Goal: Find contact information

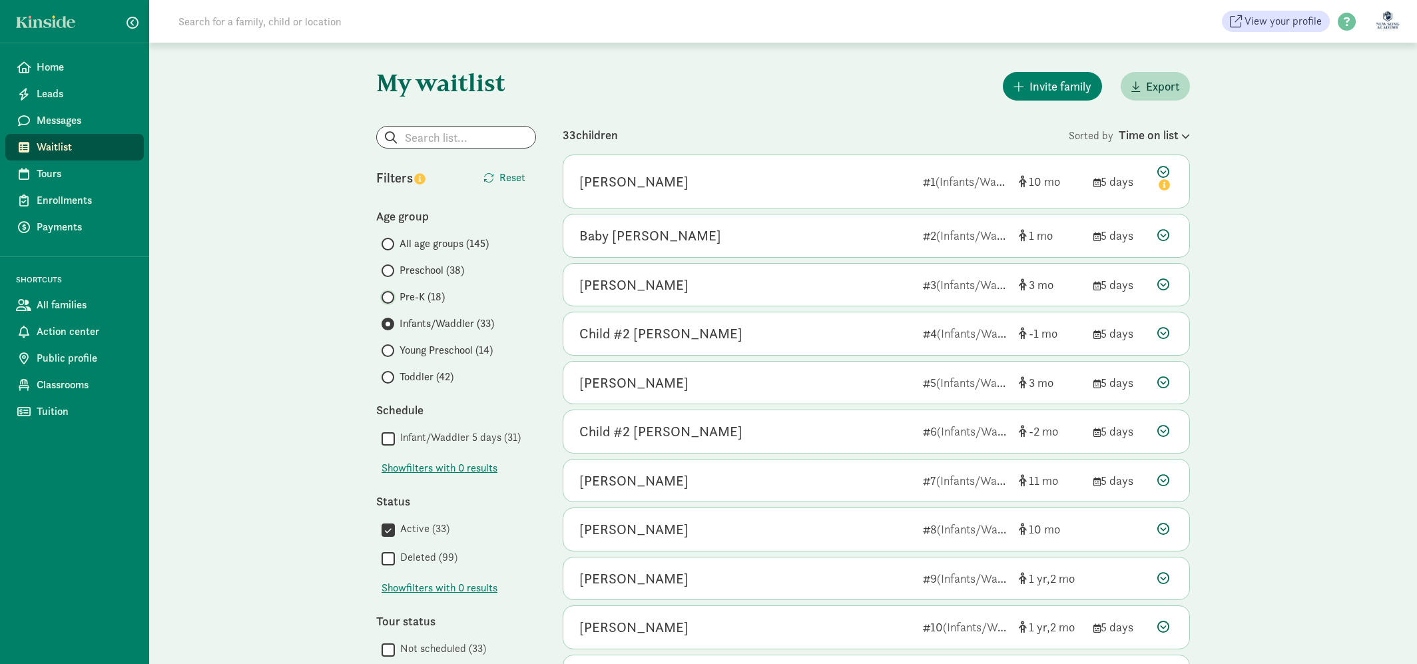
click at [387, 300] on input "Pre-K (18)" at bounding box center [385, 297] width 9 height 9
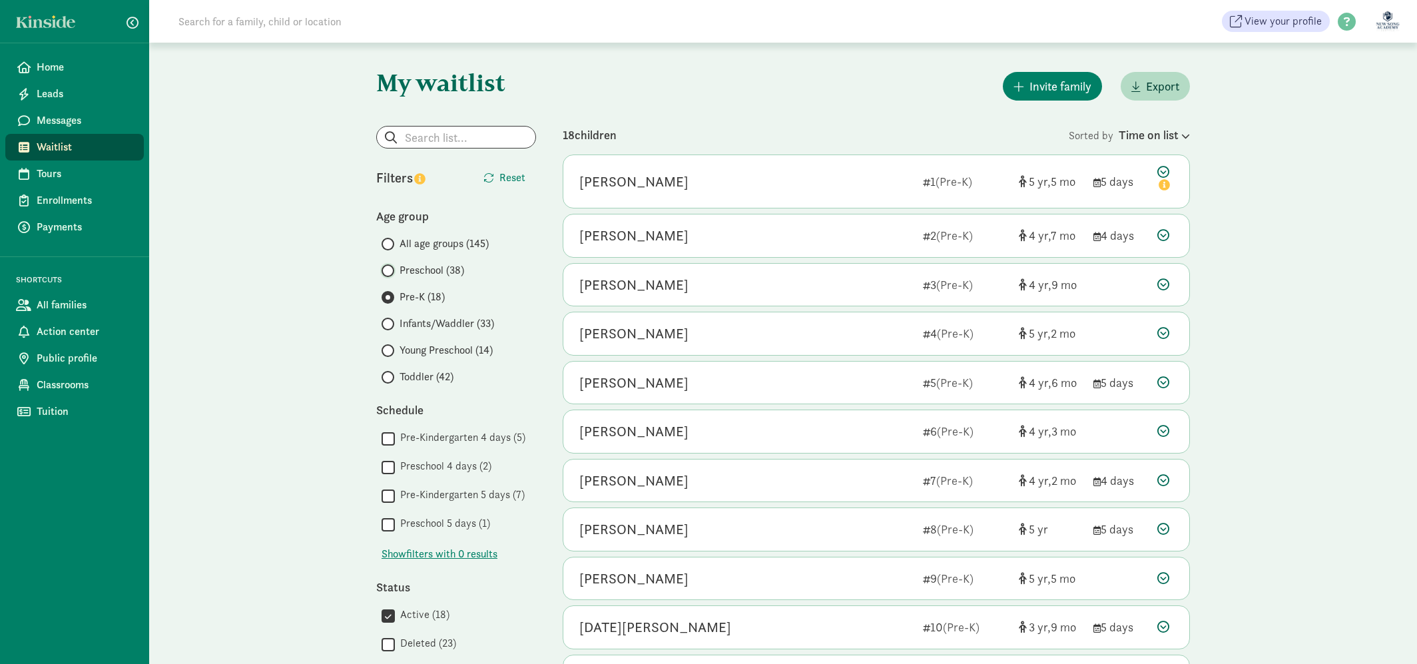
click at [385, 269] on input "Preschool (38)" at bounding box center [385, 270] width 9 height 9
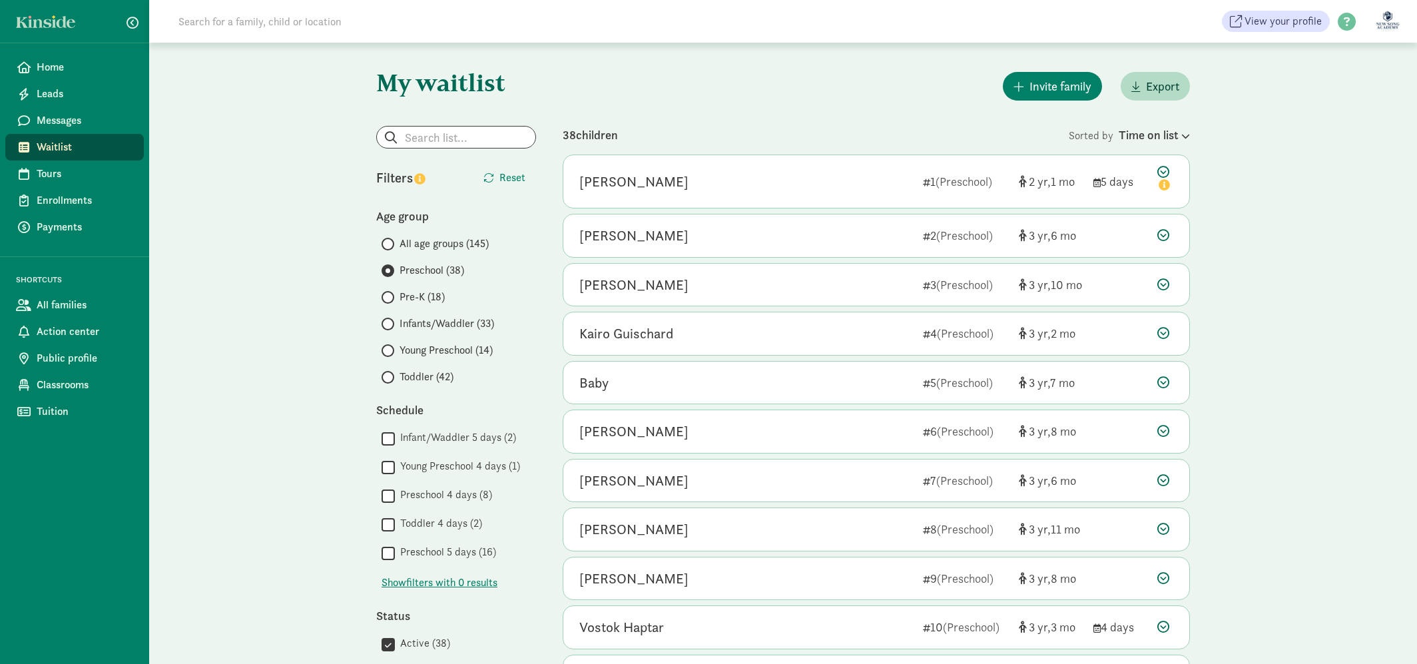
click at [398, 30] on input at bounding box center [356, 21] width 373 height 27
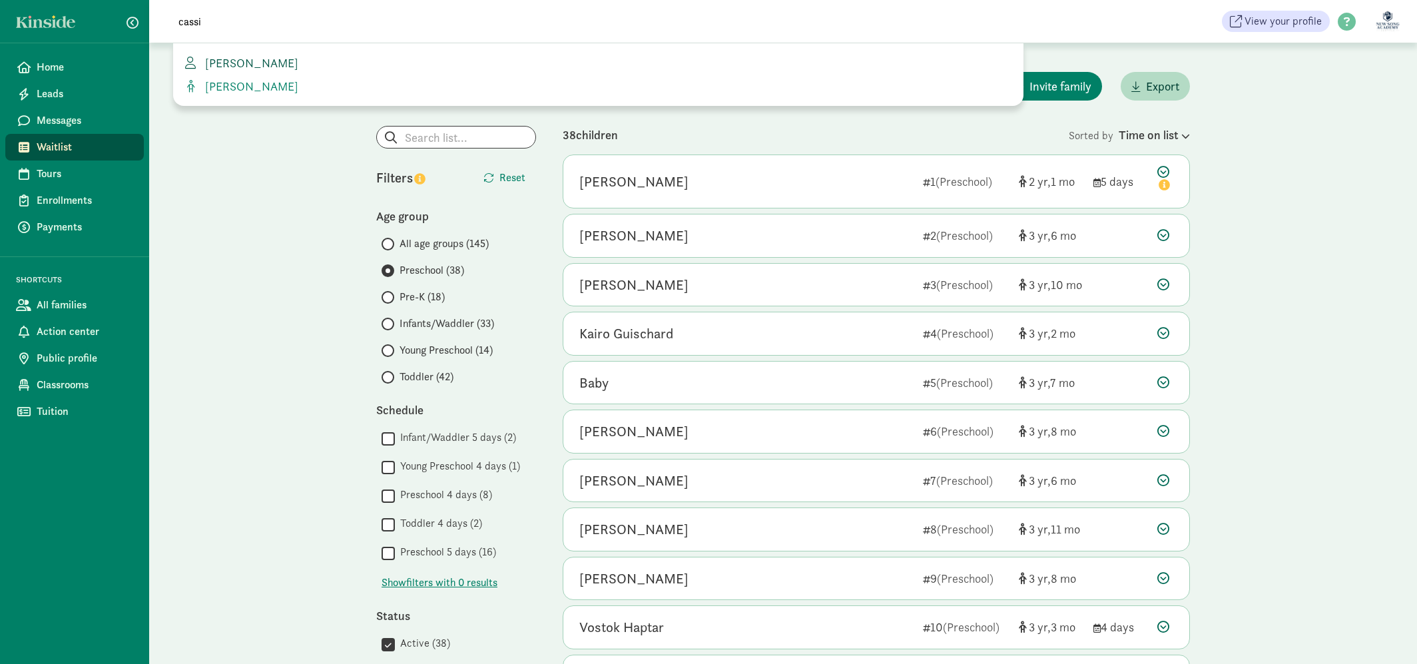
type input "cassi"
click at [254, 61] on span "Cassi Yang" at bounding box center [249, 62] width 99 height 15
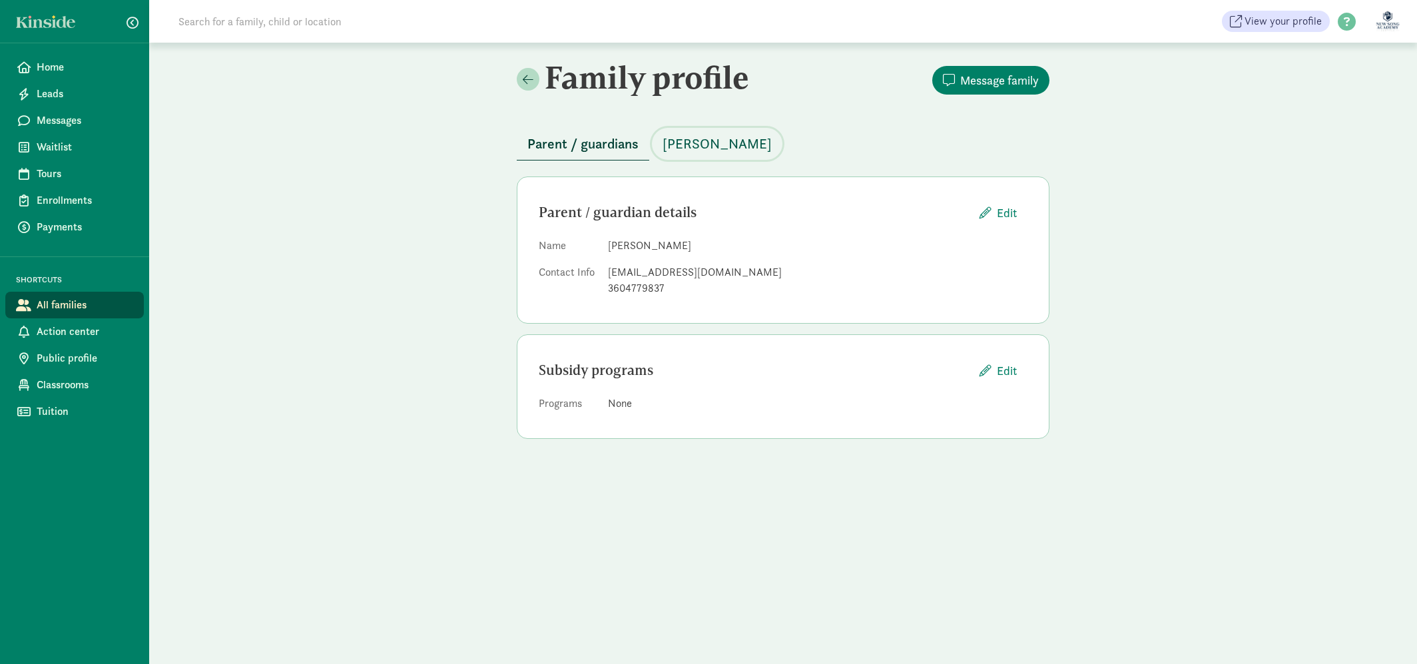
click at [708, 137] on span "Charlie Yang" at bounding box center [716, 143] width 109 height 21
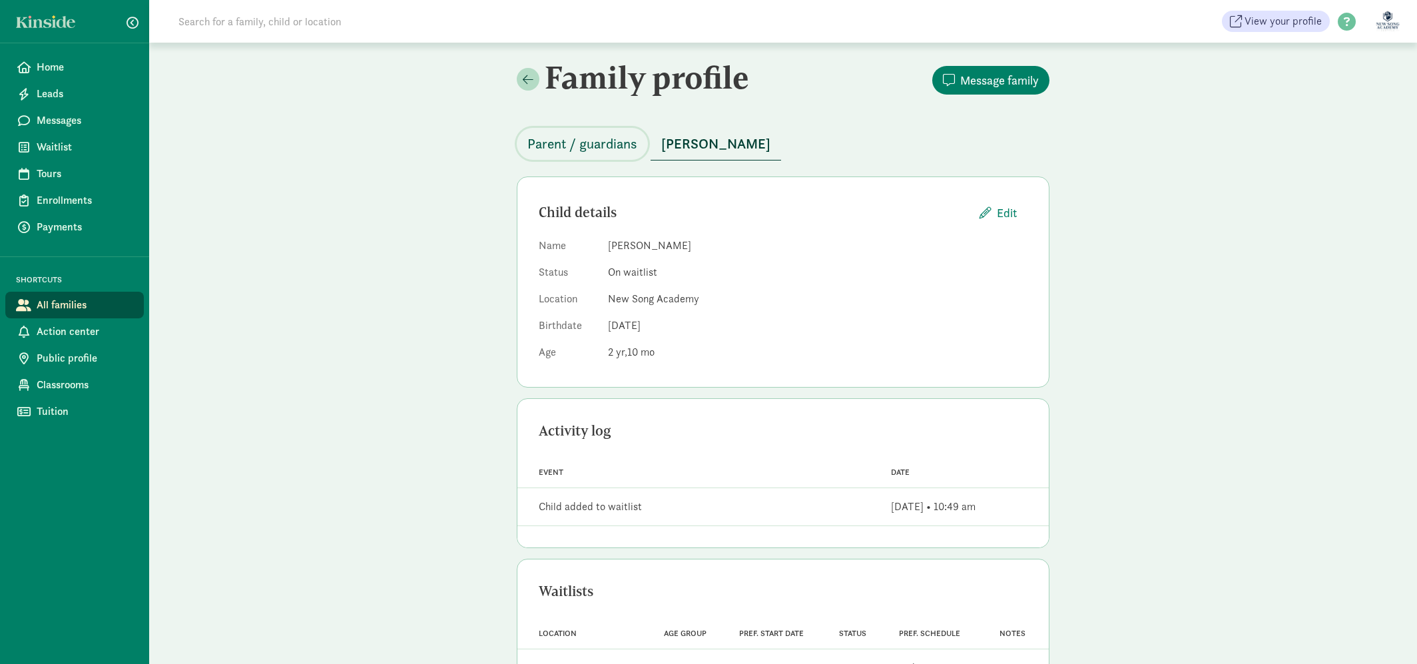
click at [520, 144] on button "Parent / guardians" at bounding box center [582, 144] width 131 height 32
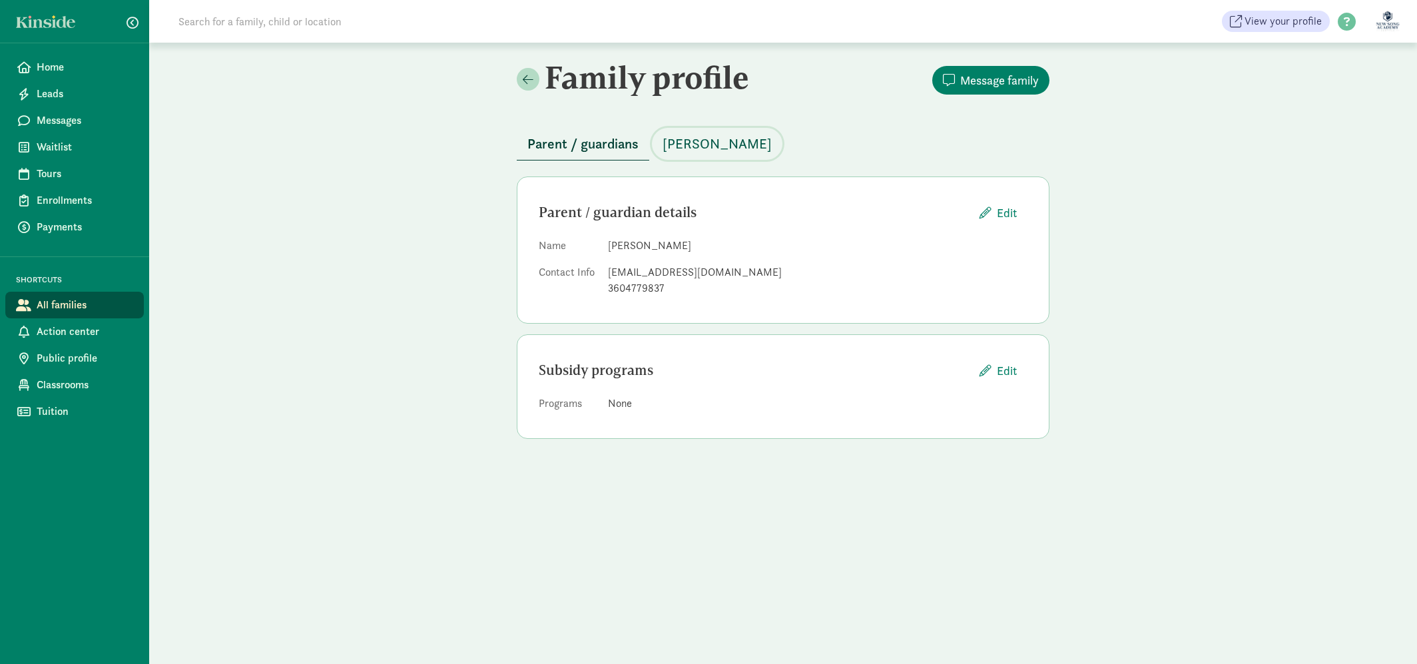
click at [683, 151] on span "Charlie Yang" at bounding box center [716, 143] width 109 height 21
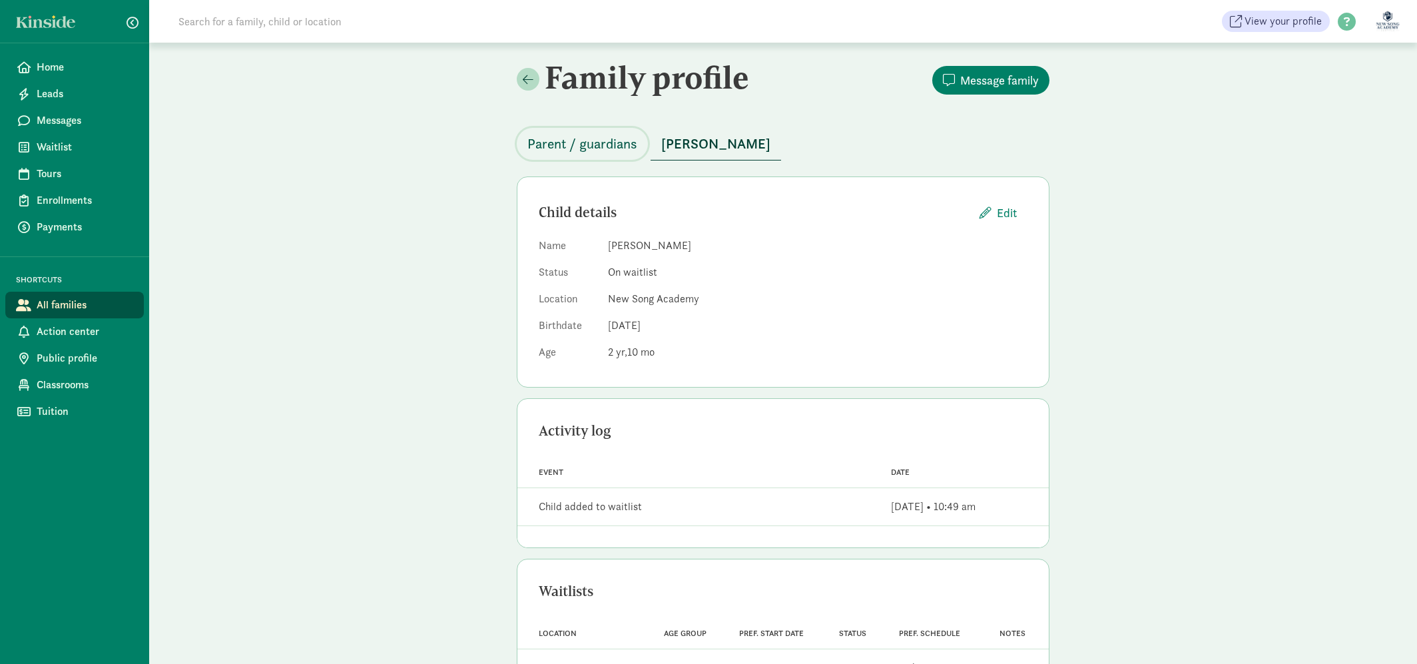
click at [593, 138] on span "Parent / guardians" at bounding box center [582, 143] width 110 height 21
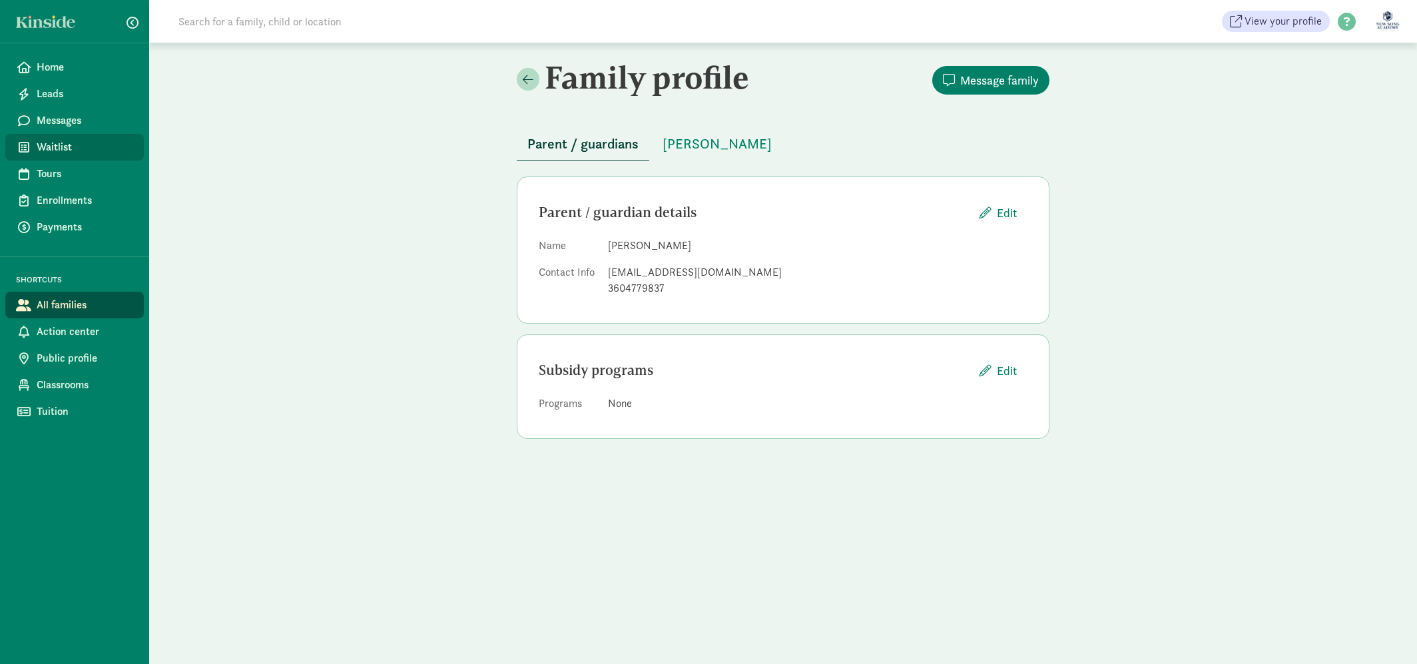
click at [111, 146] on span "Waitlist" at bounding box center [85, 147] width 97 height 16
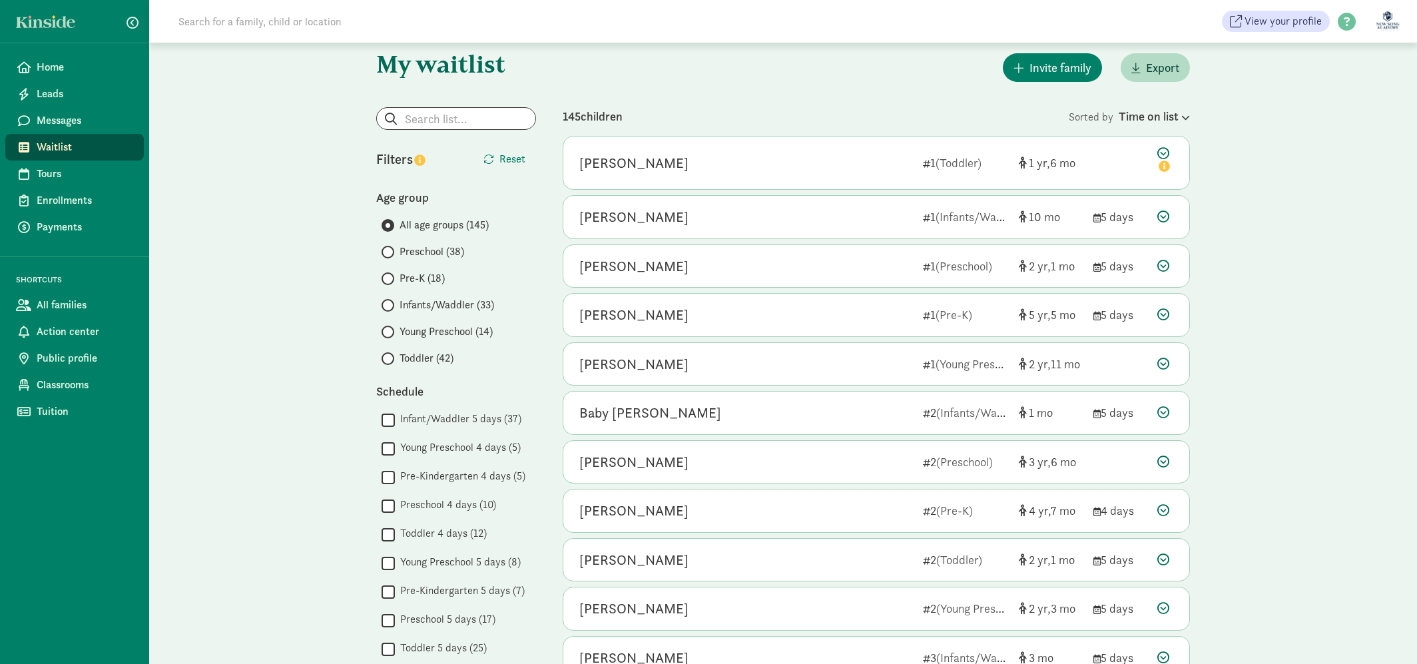
scroll to position [15, 0]
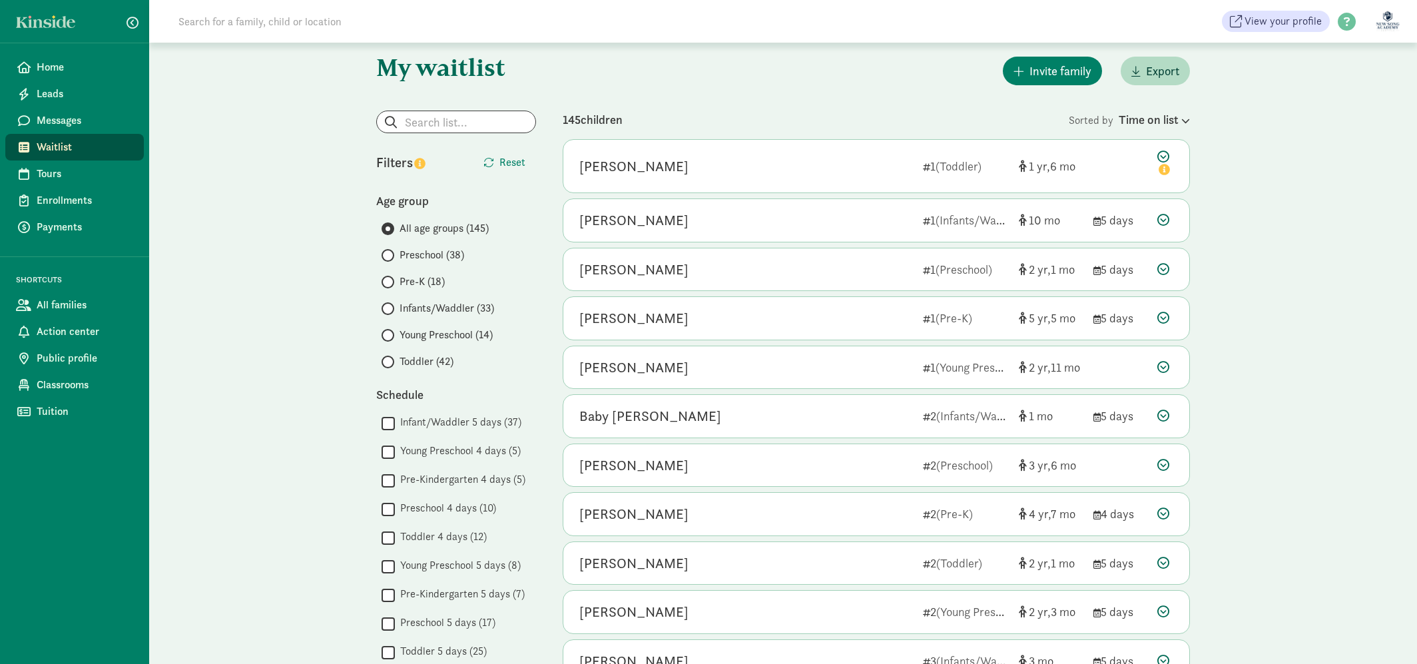
click at [388, 262] on label "Preschool (38)" at bounding box center [458, 255] width 154 height 16
click at [388, 260] on input "Preschool (38)" at bounding box center [385, 255] width 9 height 9
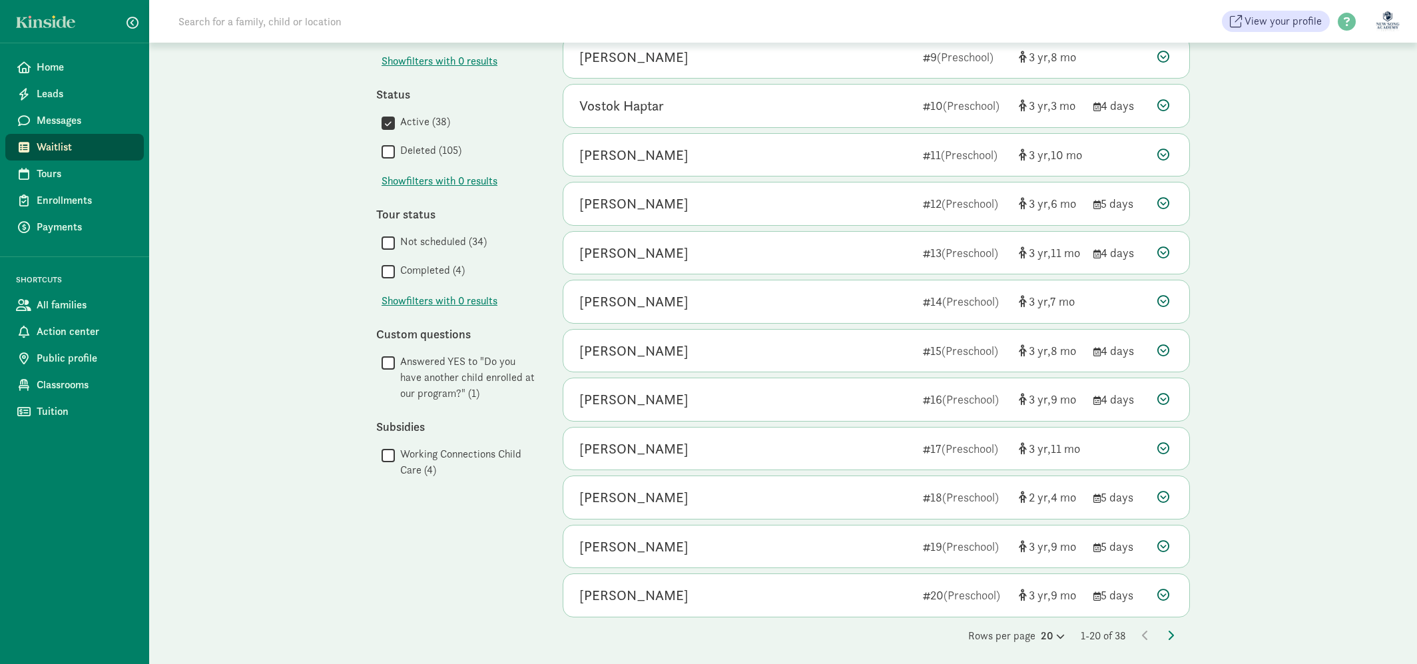
scroll to position [528, 0]
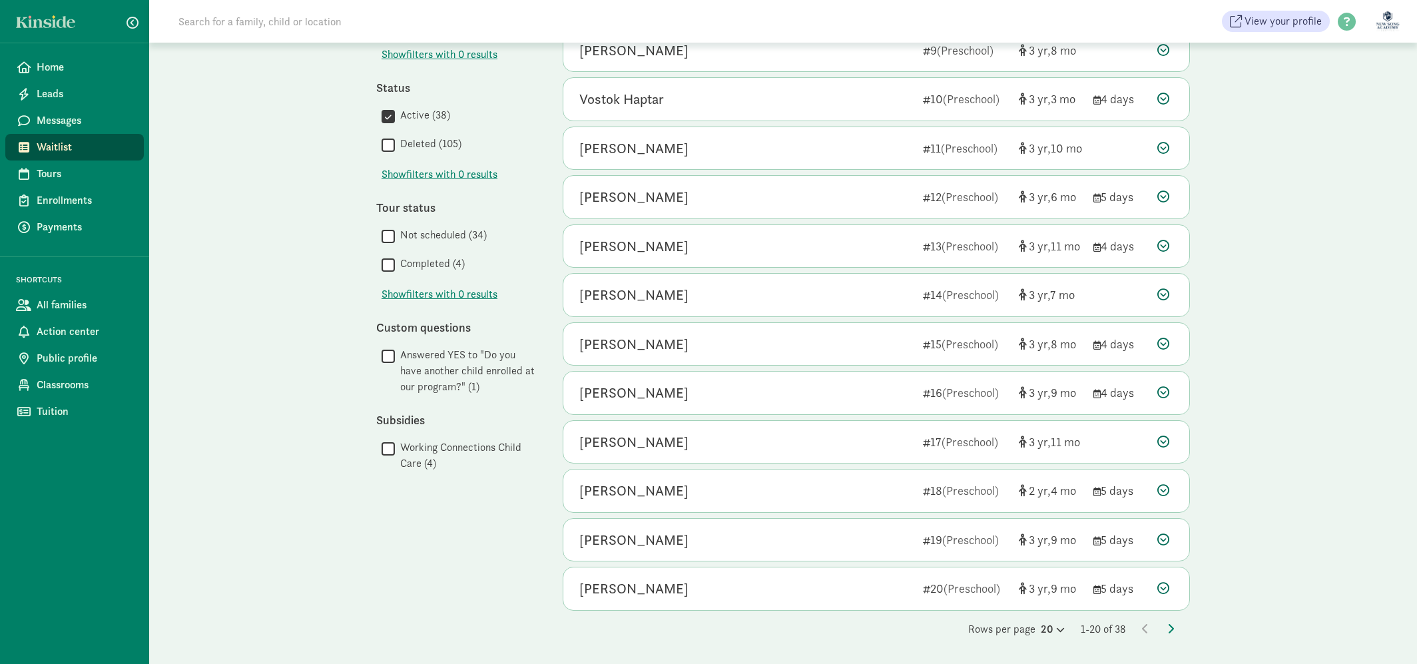
click at [1165, 629] on div "Rows per page 20 1-20 of 38" at bounding box center [876, 629] width 627 height 16
click at [1170, 629] on icon at bounding box center [1170, 628] width 7 height 11
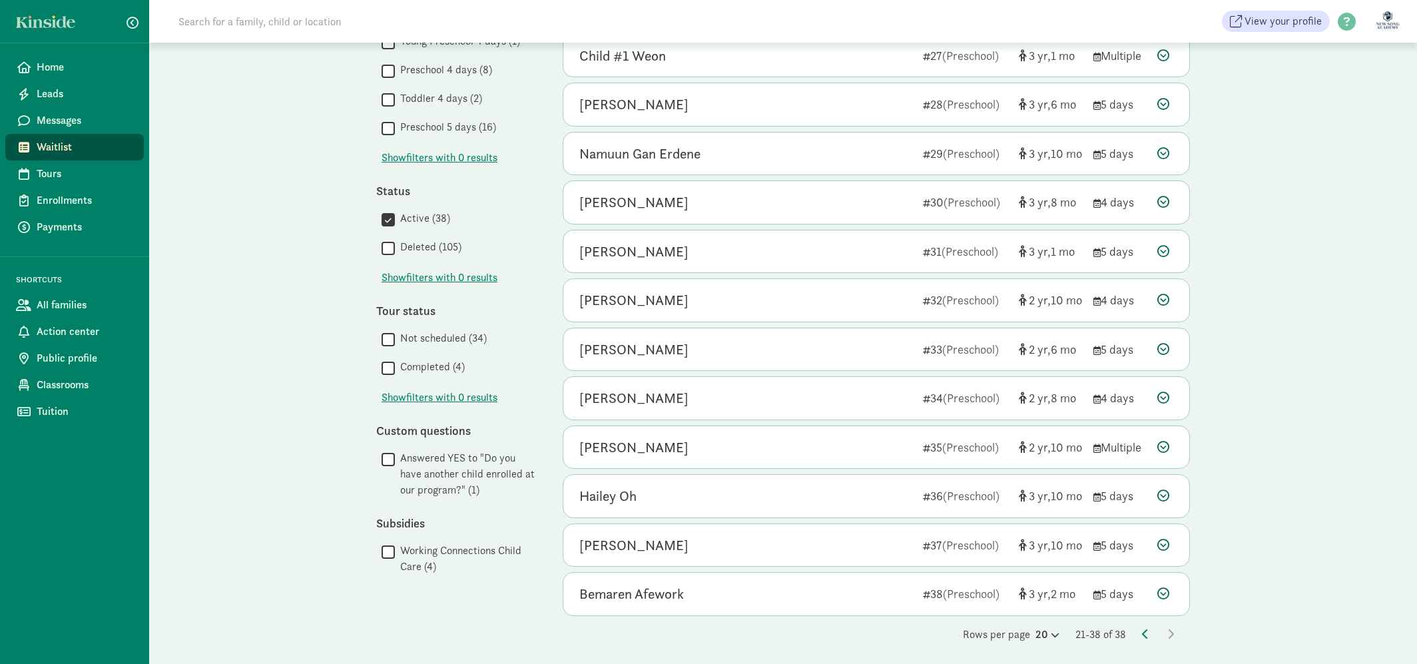
scroll to position [430, 0]
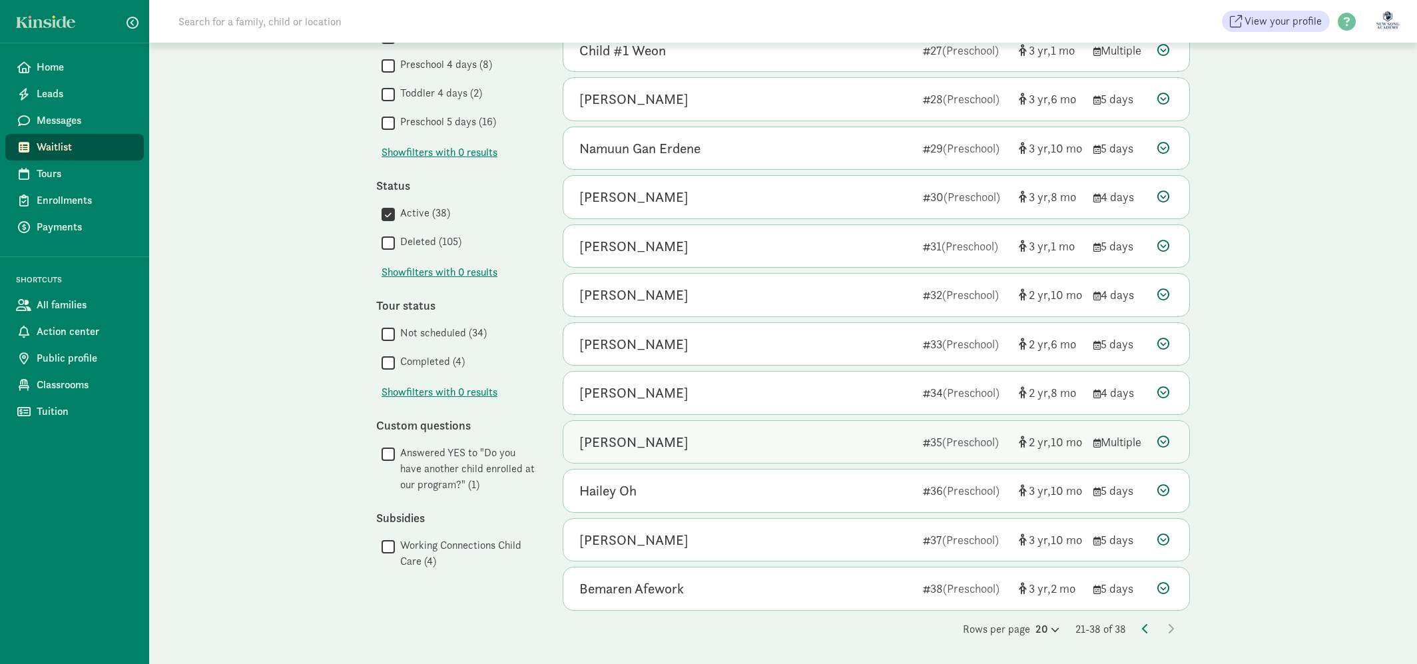
click at [876, 441] on div "Charlie Yang" at bounding box center [745, 441] width 333 height 21
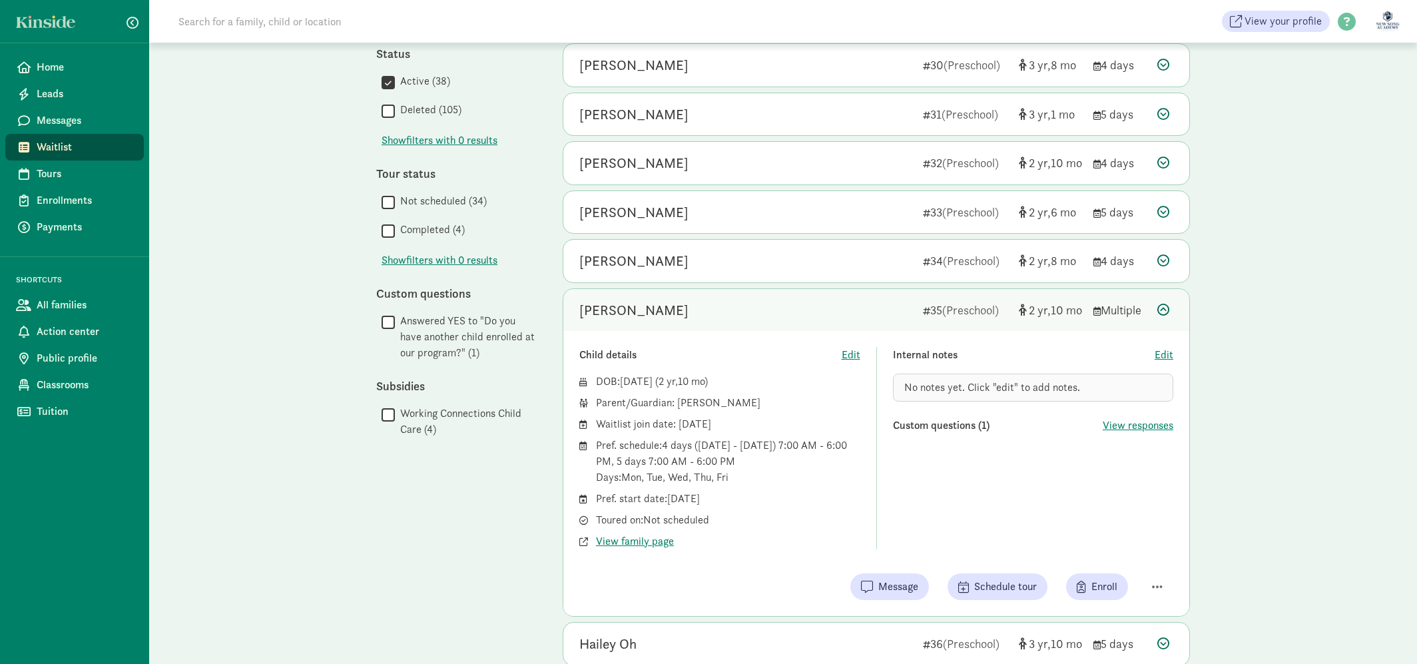
scroll to position [566, 0]
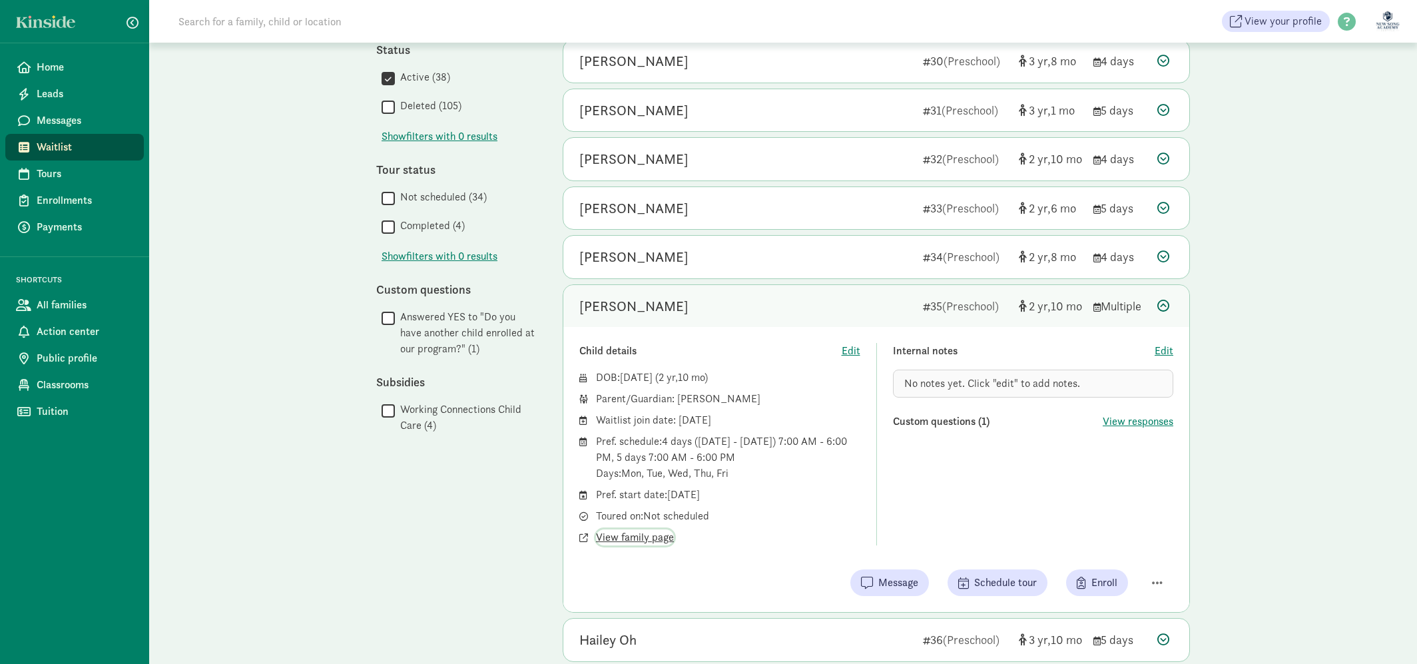
click at [652, 535] on span "View family page" at bounding box center [635, 537] width 78 height 16
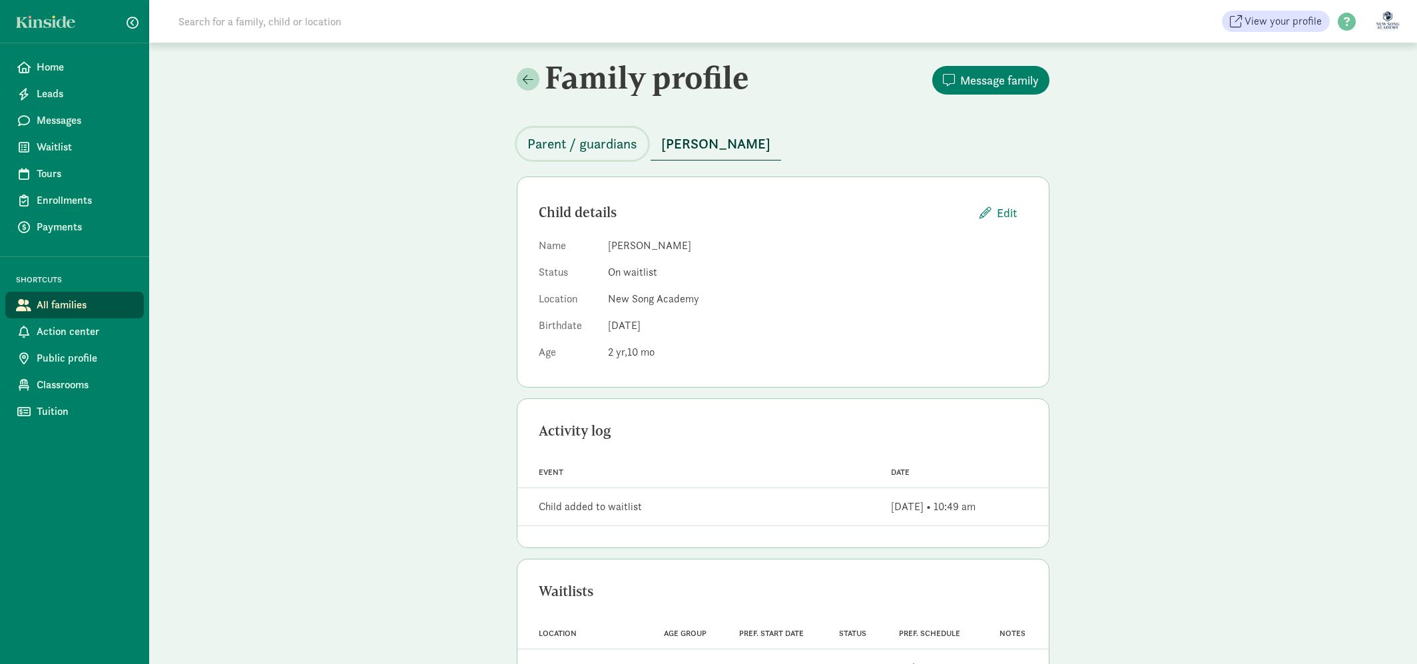
click at [546, 148] on span "Parent / guardians" at bounding box center [582, 143] width 110 height 21
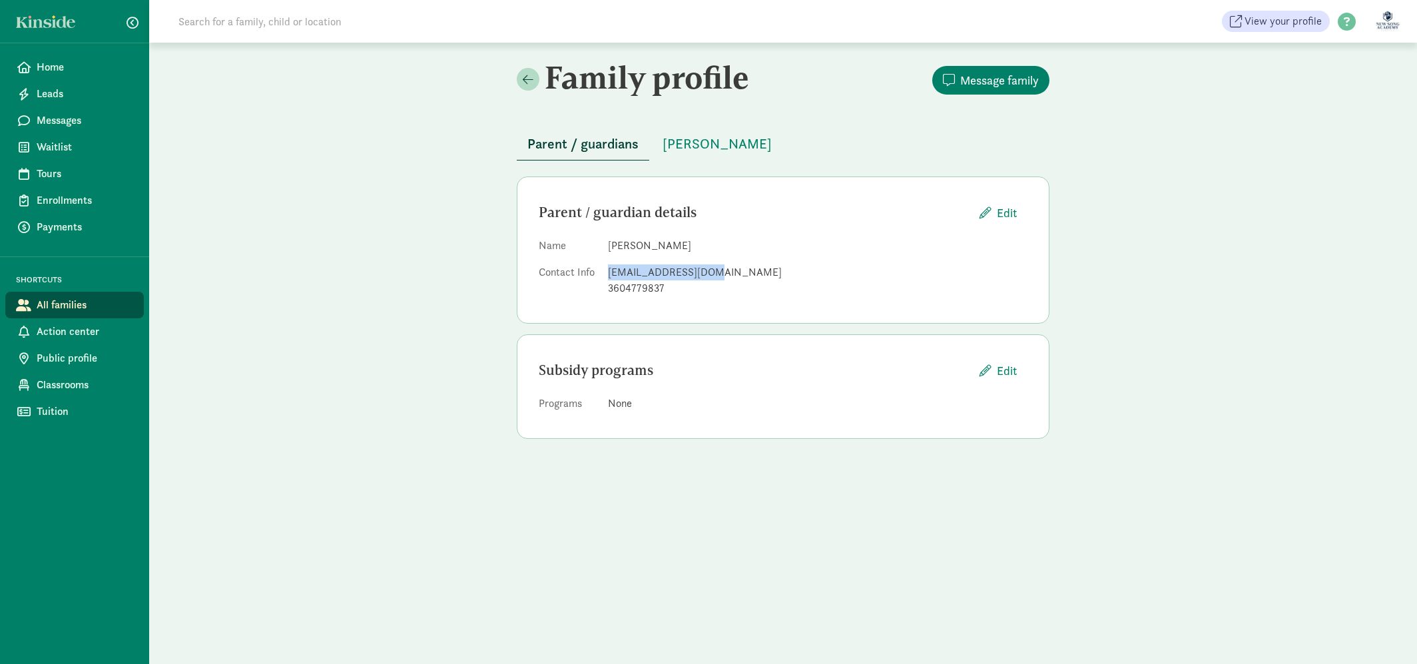
drag, startPoint x: 608, startPoint y: 274, endPoint x: 708, endPoint y: 274, distance: 99.9
click at [708, 274] on div "cassiteel@gmail.com" at bounding box center [817, 272] width 419 height 16
copy div "cassiteel@gmail.com"
click at [21, 60] on link "Home" at bounding box center [74, 67] width 138 height 27
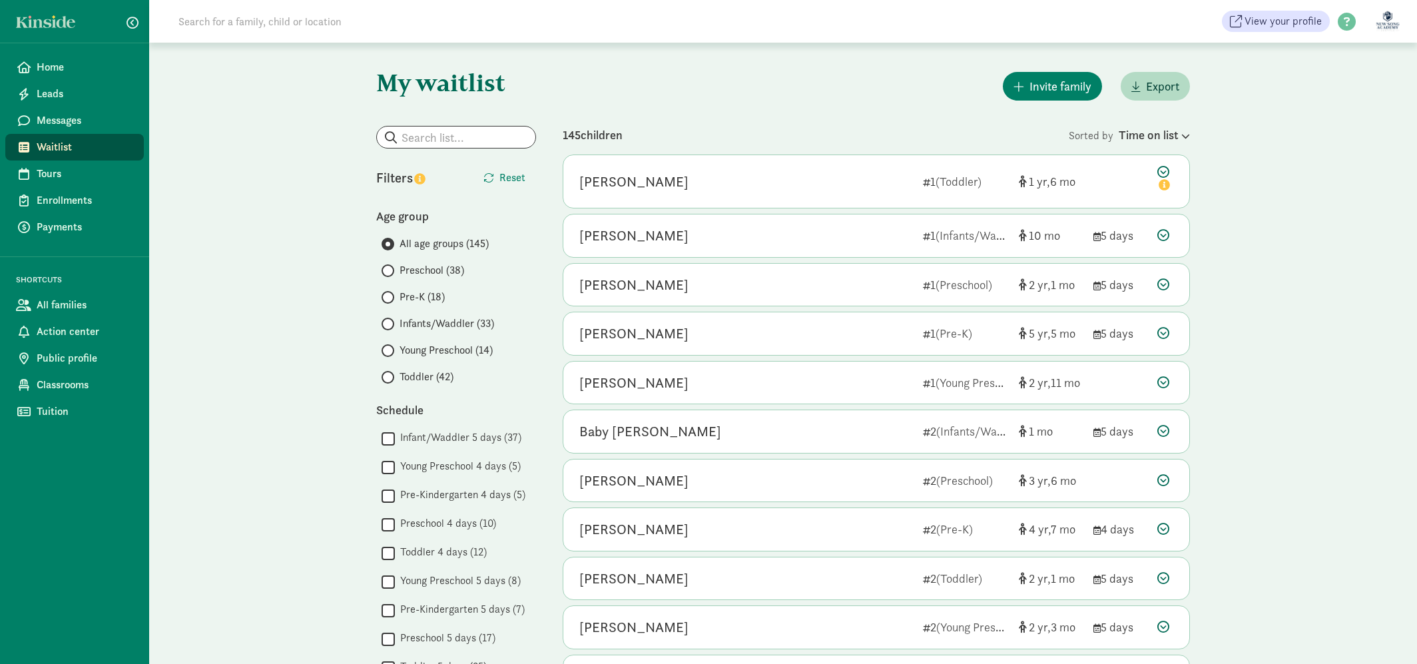
click at [397, 377] on label "Toddler (42)" at bounding box center [458, 377] width 154 height 16
click at [390, 377] on input "Toddler (42)" at bounding box center [385, 377] width 9 height 9
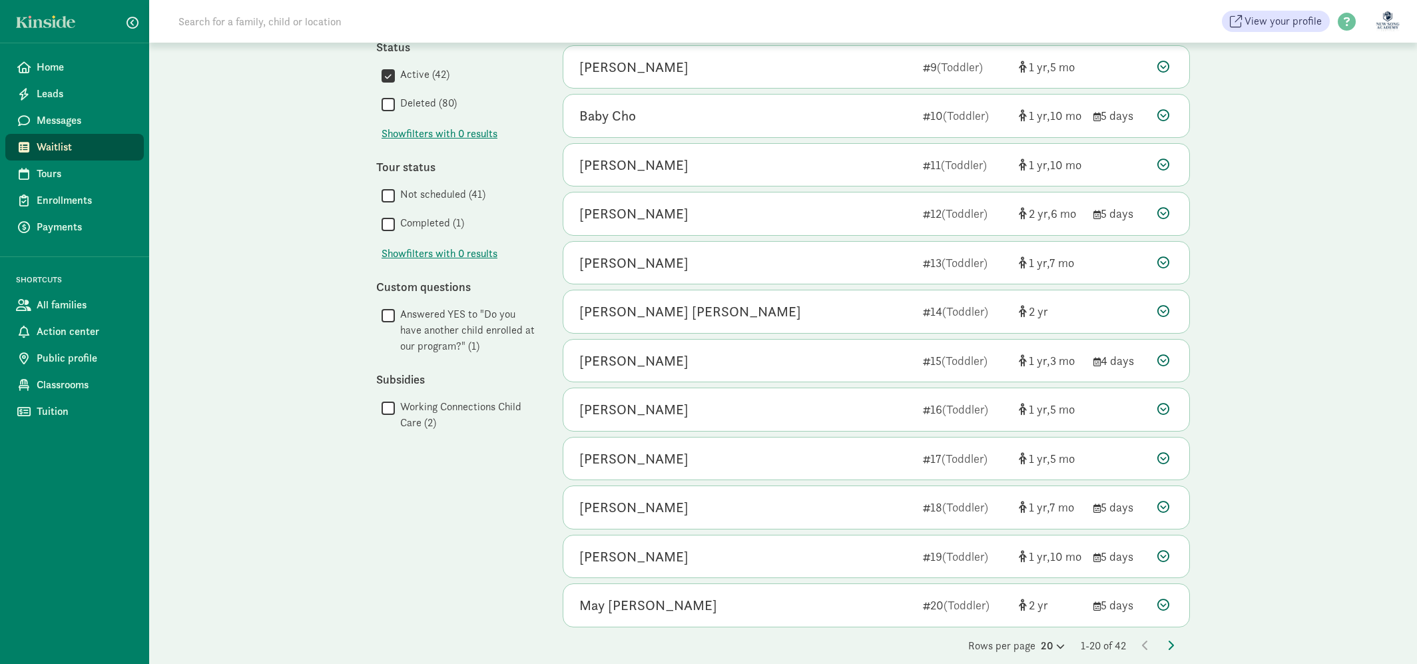
scroll to position [528, 0]
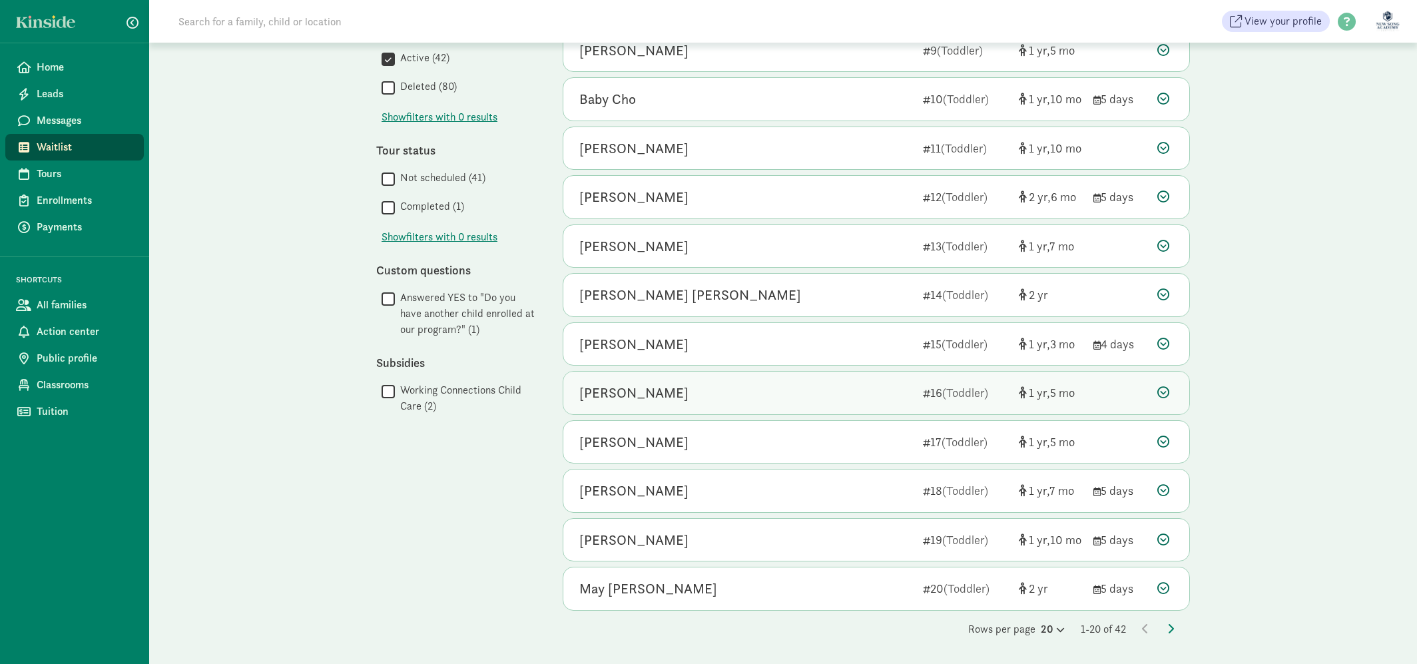
click at [773, 403] on div "[PERSON_NAME]" at bounding box center [745, 392] width 333 height 21
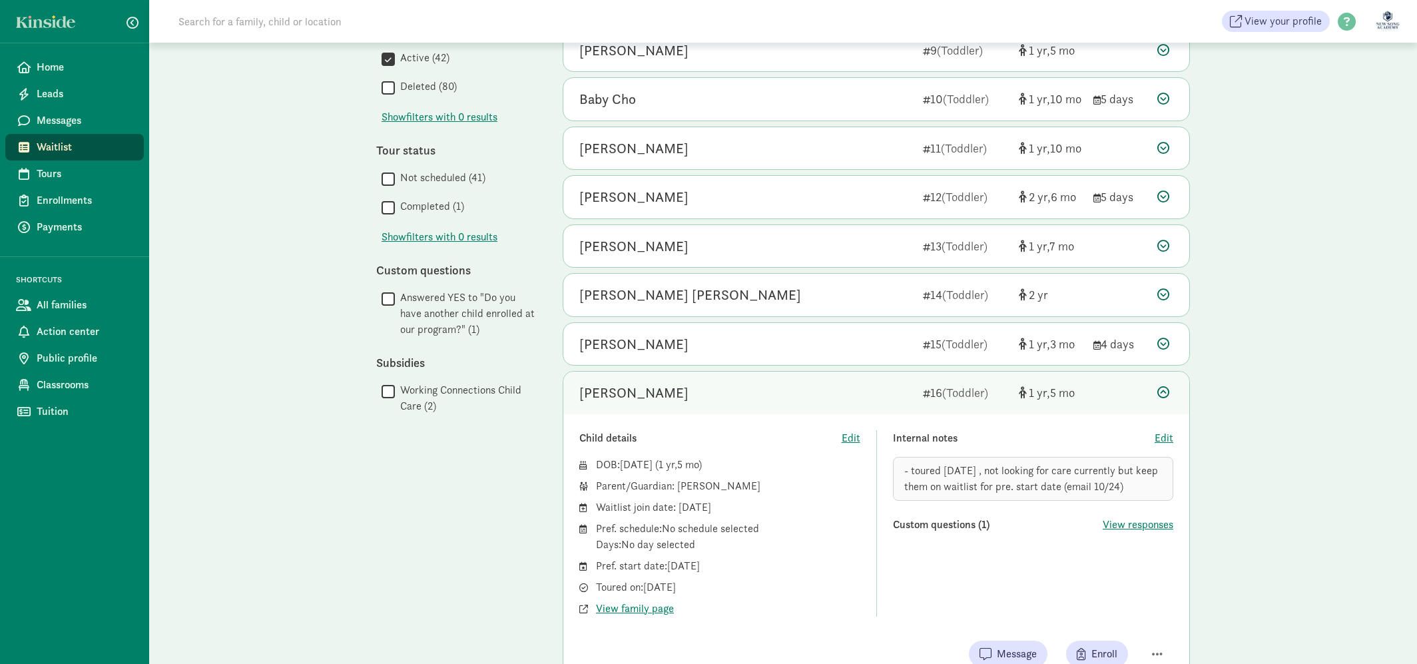
click at [773, 403] on div "[PERSON_NAME]" at bounding box center [745, 392] width 333 height 21
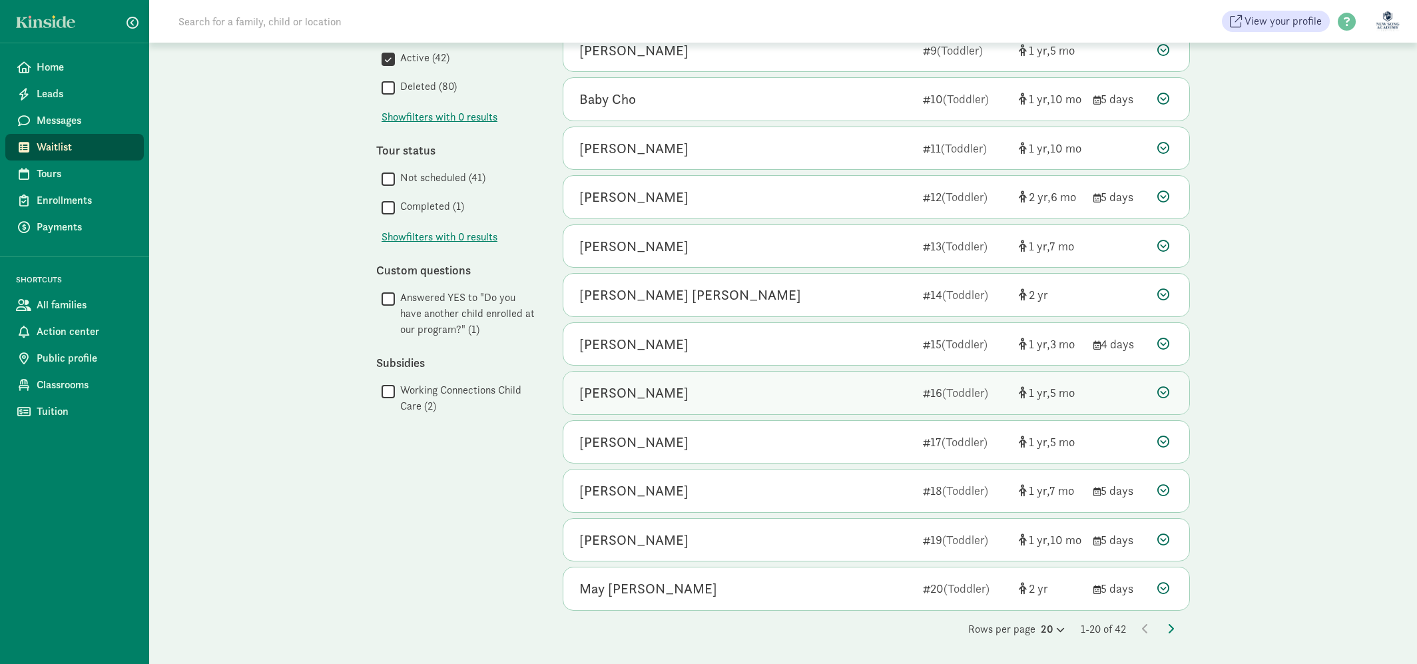
click at [773, 403] on div "[PERSON_NAME]" at bounding box center [745, 392] width 333 height 21
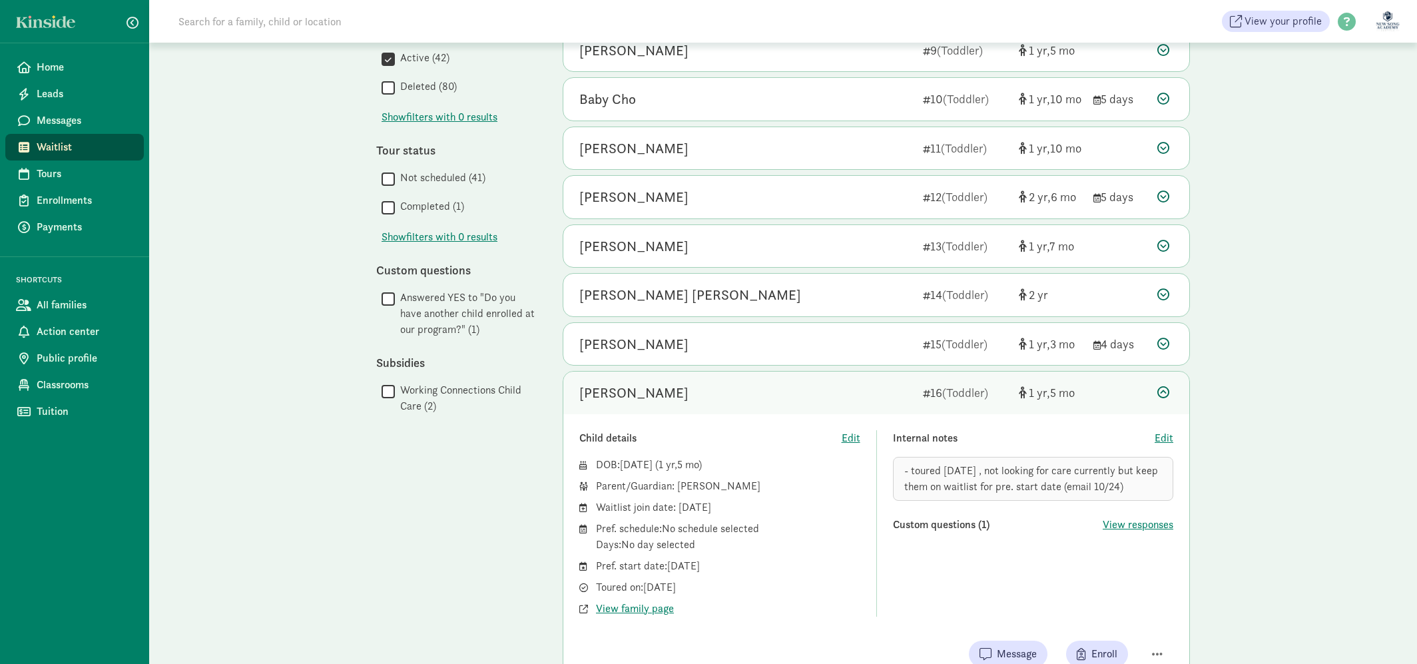
click at [773, 403] on div "[PERSON_NAME]" at bounding box center [745, 392] width 333 height 21
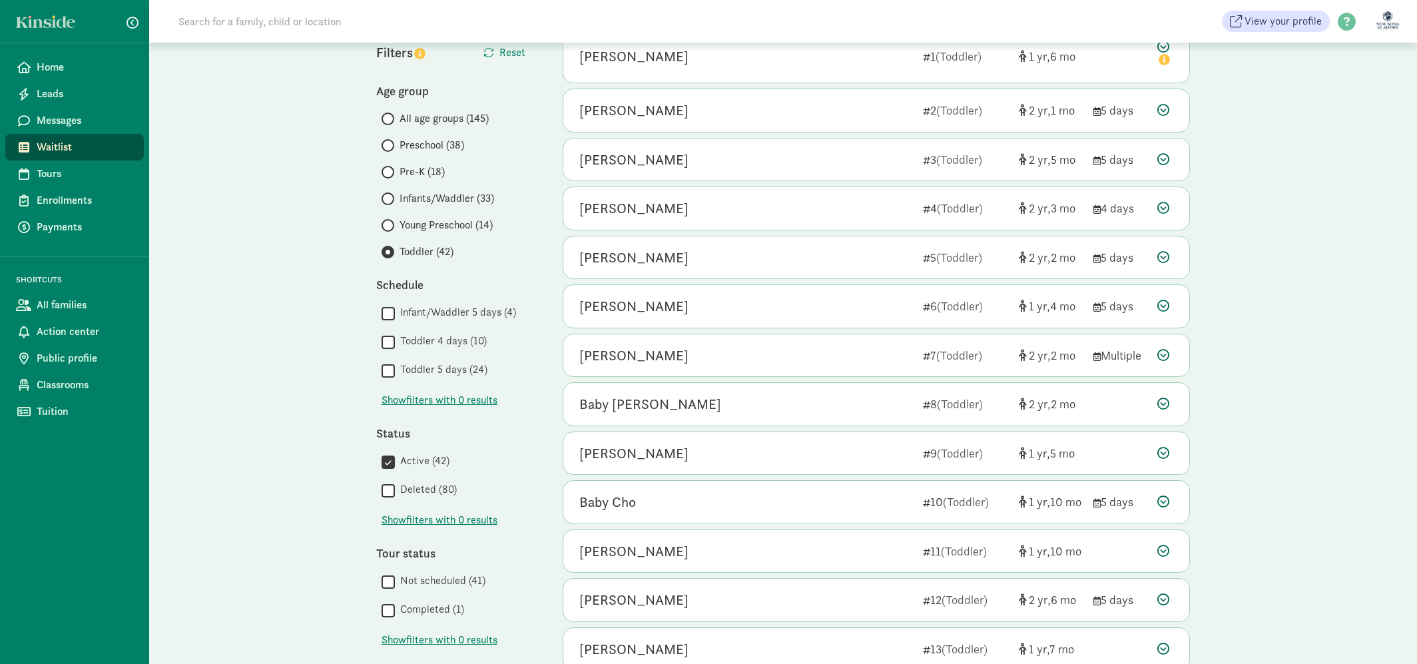
scroll to position [0, 0]
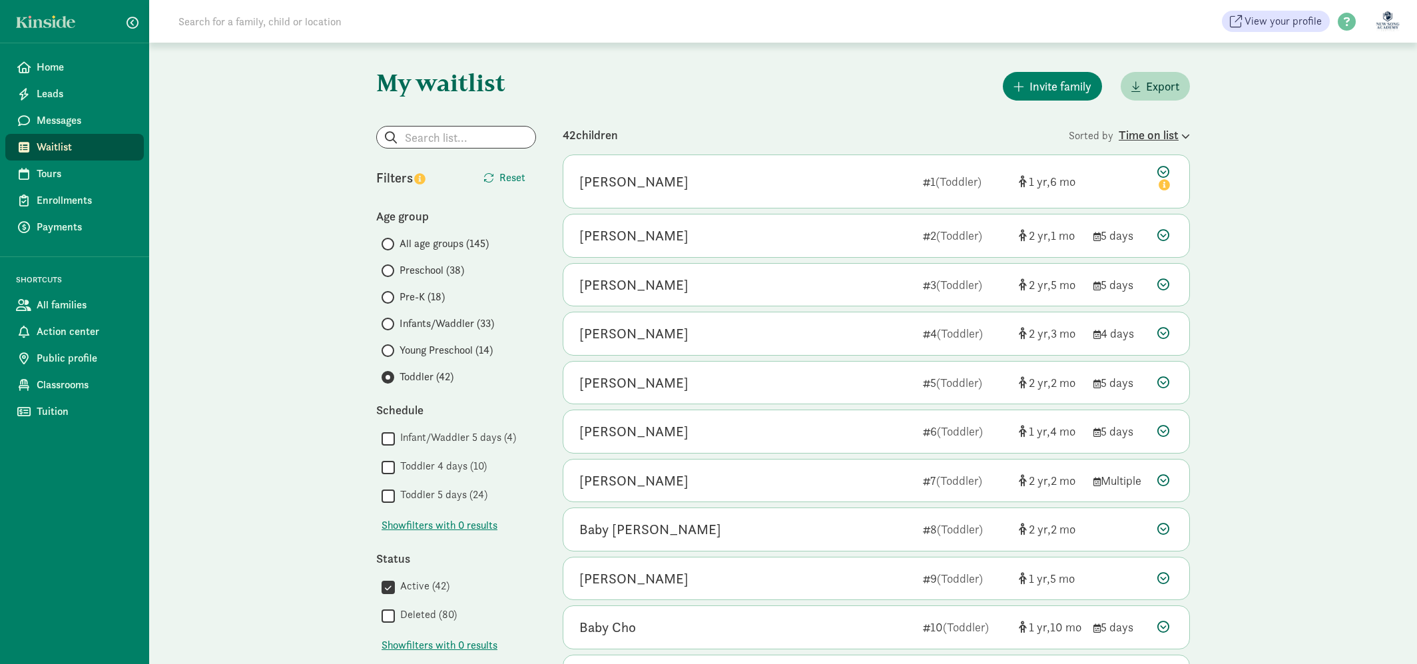
click at [1166, 134] on div "Time on list" at bounding box center [1153, 135] width 71 height 18
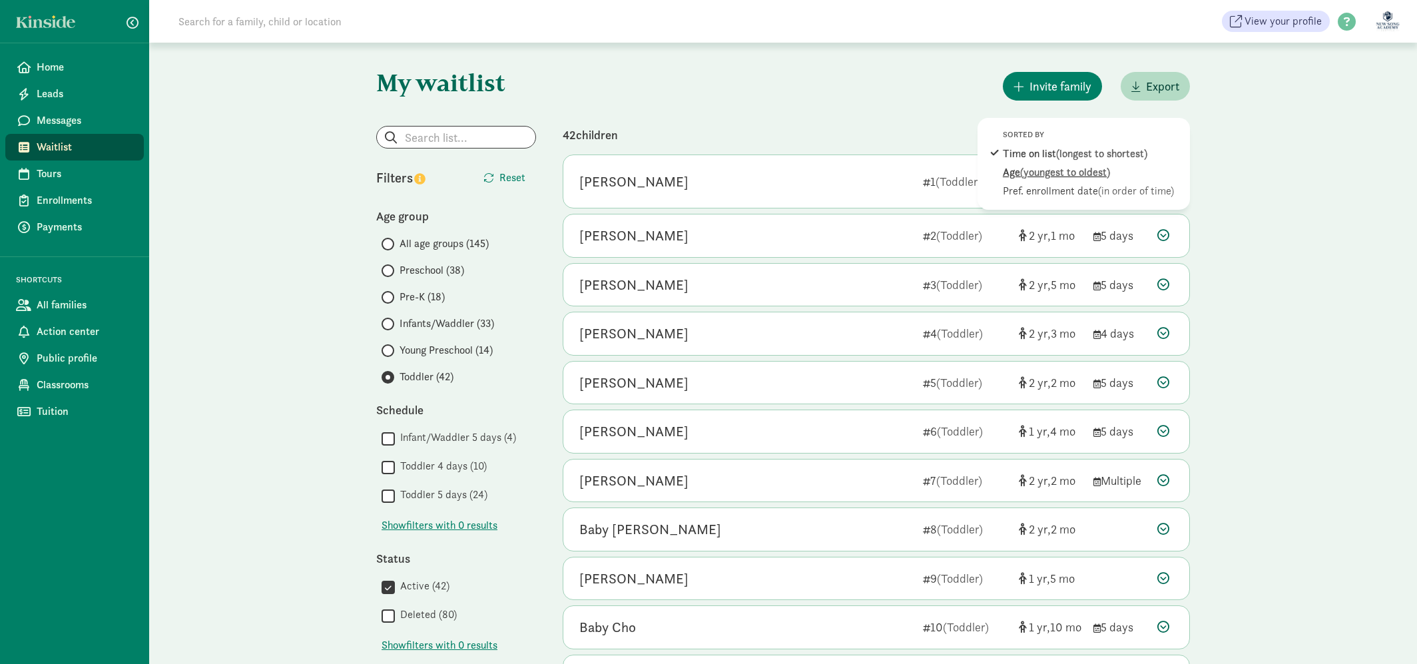
click at [1092, 171] on span "(youngest to oldest)" at bounding box center [1065, 172] width 90 height 14
